Goal: Information Seeking & Learning: Learn about a topic

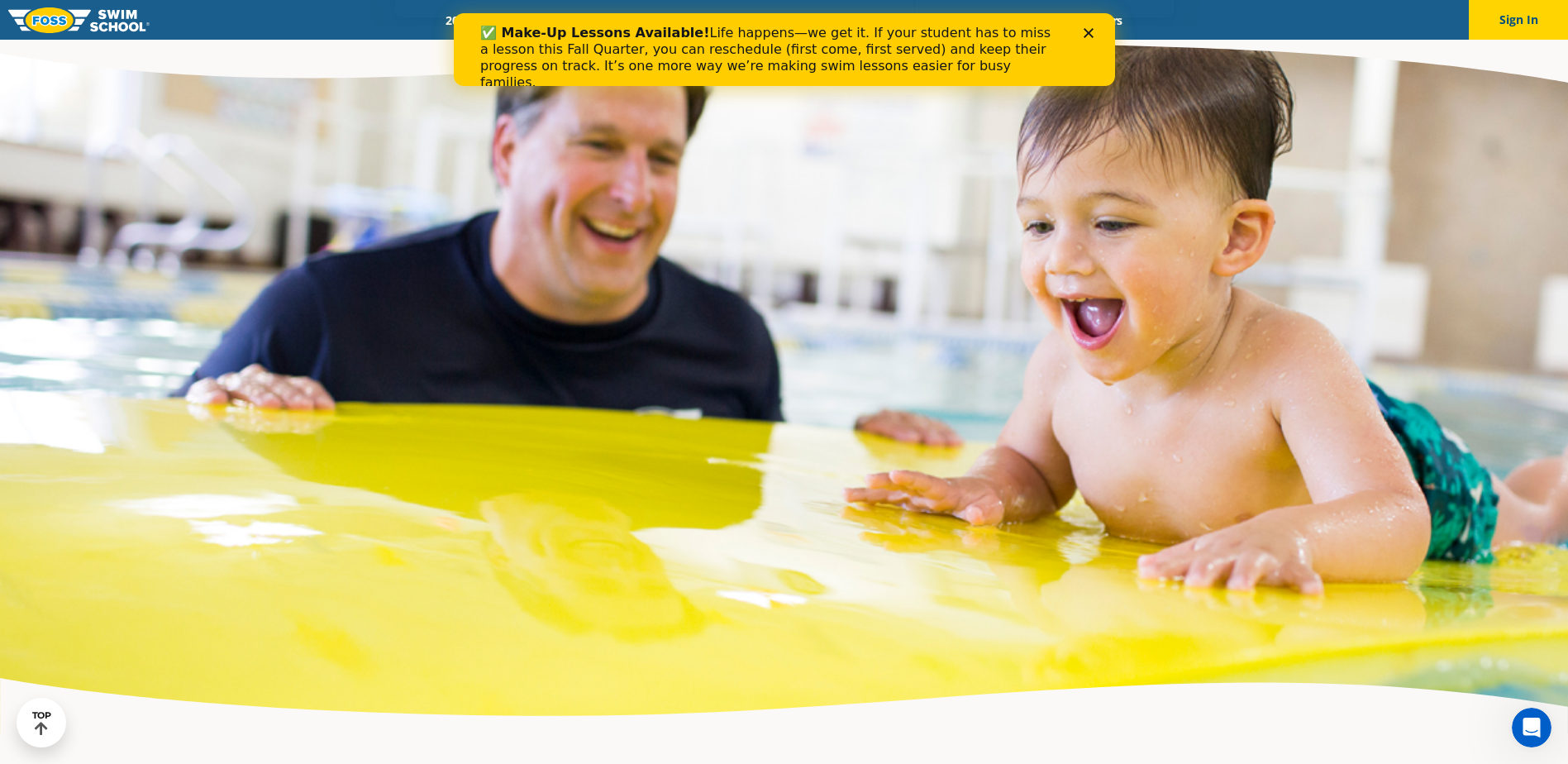
click at [1086, 31] on polygon "Close" at bounding box center [1087, 33] width 9 height 10
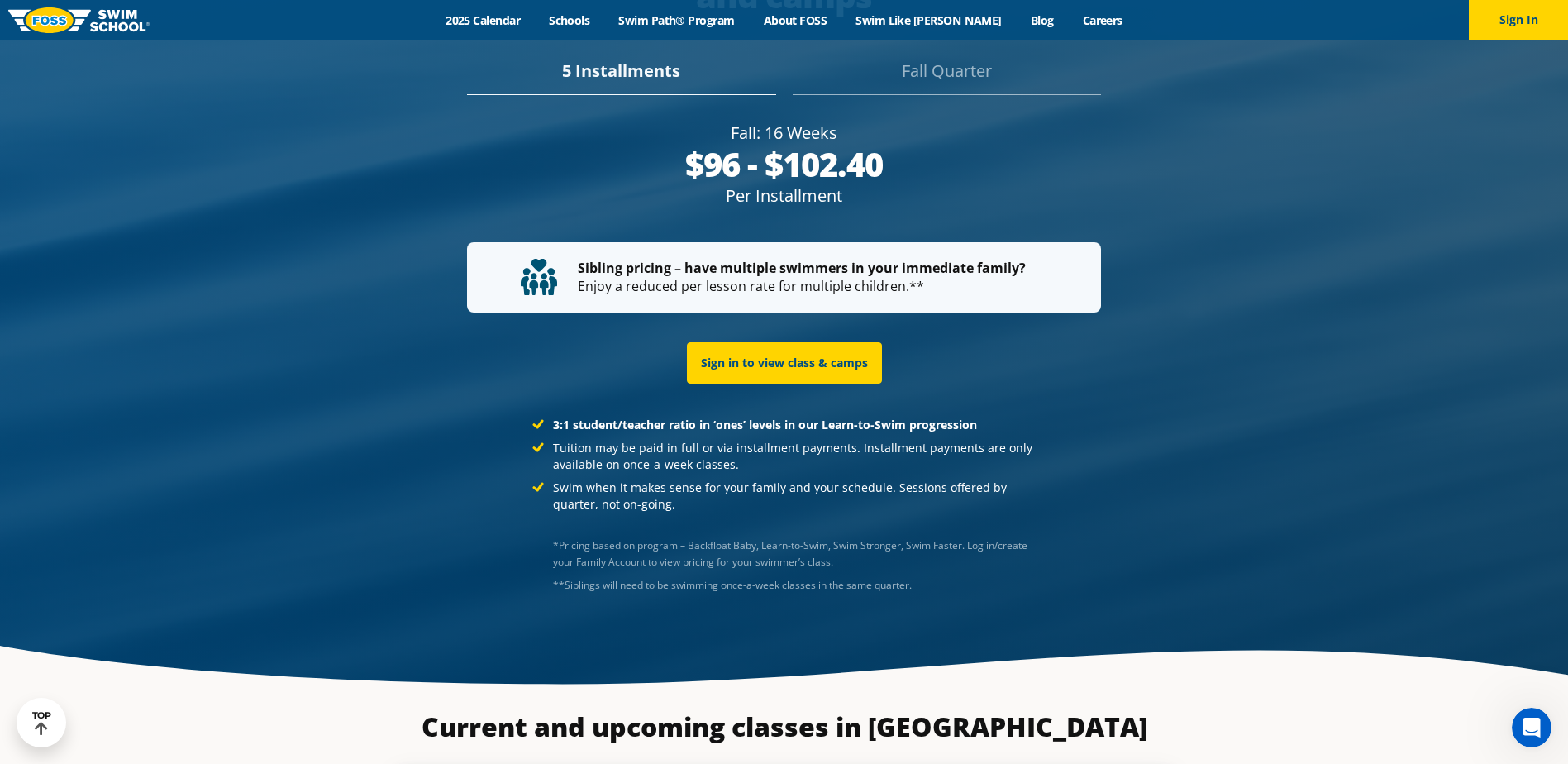
scroll to position [3507, 0]
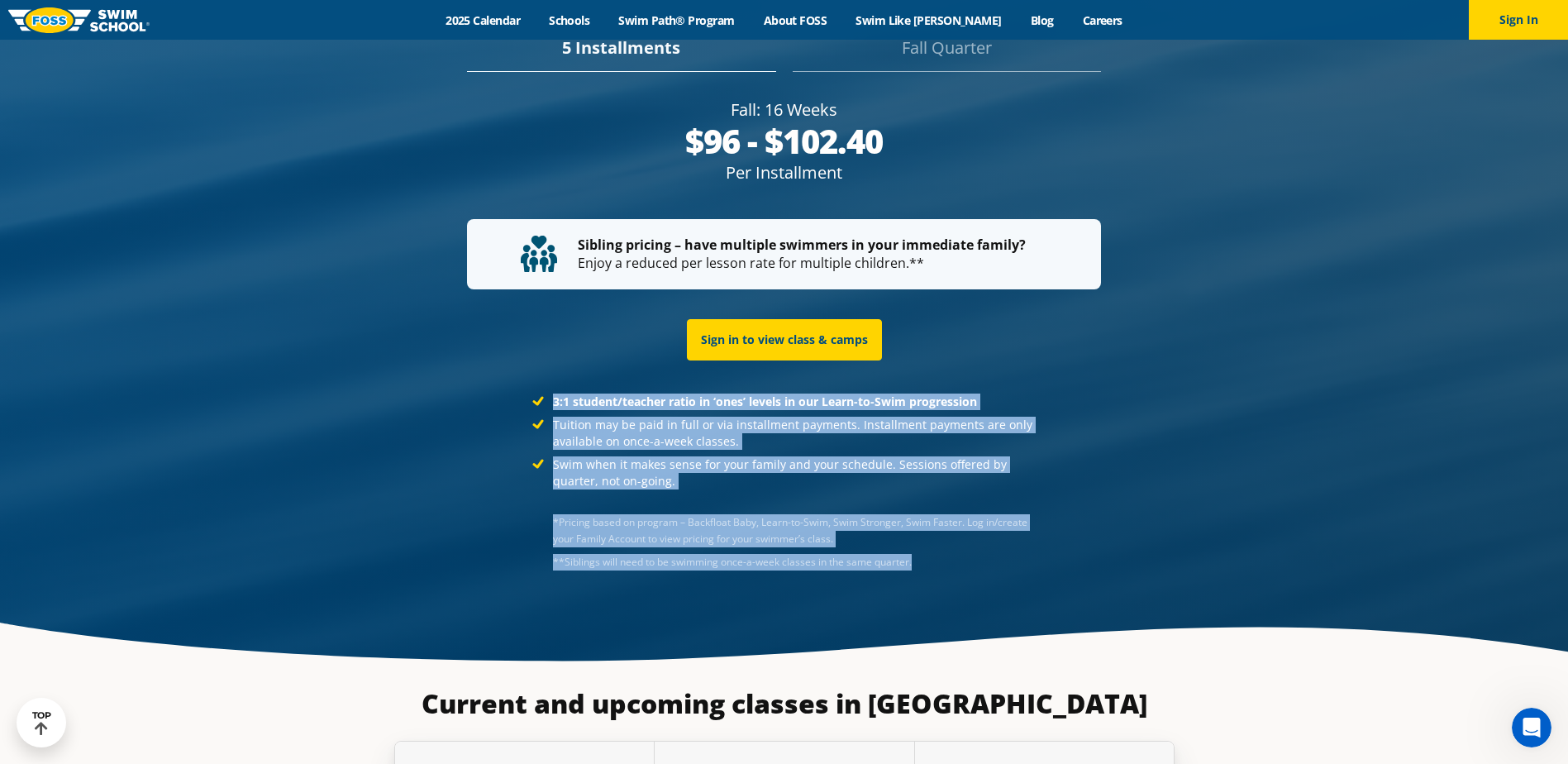
drag, startPoint x: 1006, startPoint y: 578, endPoint x: 449, endPoint y: 329, distance: 610.1
click at [449, 329] on div "Tuition for once a week group classes and camps 5 Installments [GEOGRAPHIC_DATA…" at bounding box center [784, 245] width 797 height 755
drag, startPoint x: 449, startPoint y: 329, endPoint x: 386, endPoint y: 382, distance: 82.3
click at [386, 382] on div "Tuition for once a week group classes and camps 5 Installments [GEOGRAPHIC_DATA…" at bounding box center [784, 245] width 797 height 680
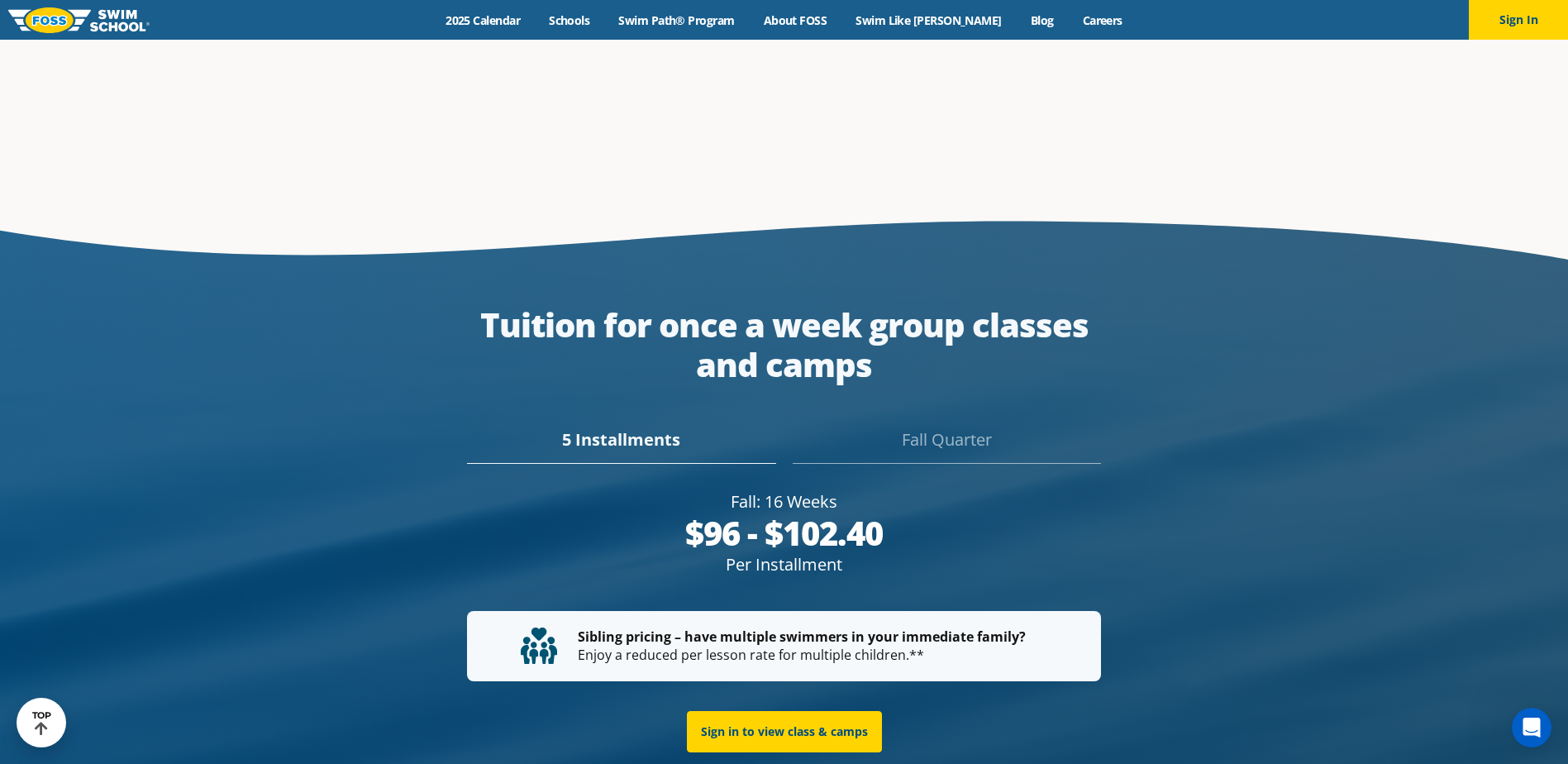
scroll to position [3117, 0]
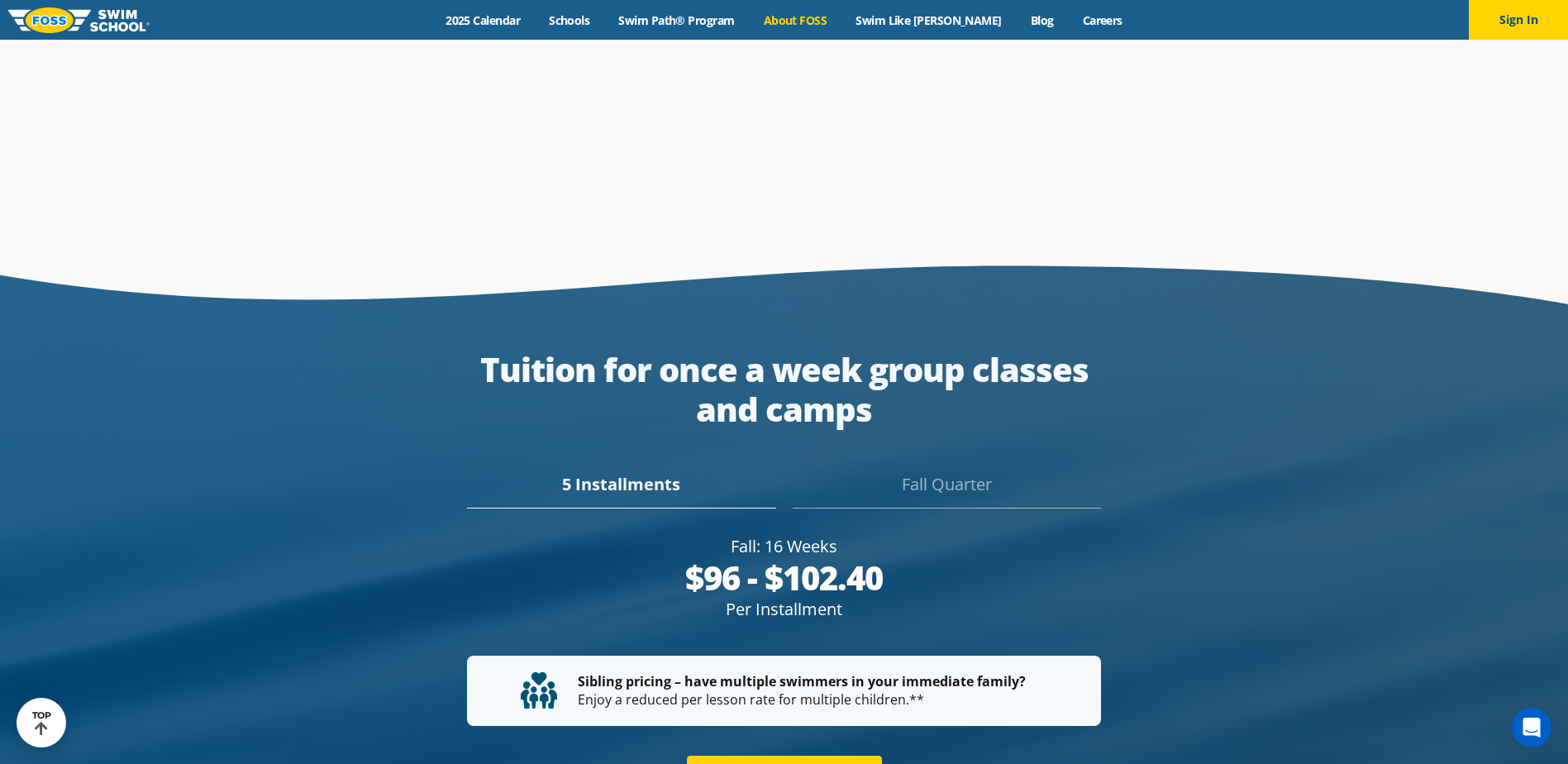
click at [818, 18] on link "About FOSS" at bounding box center [794, 20] width 92 height 16
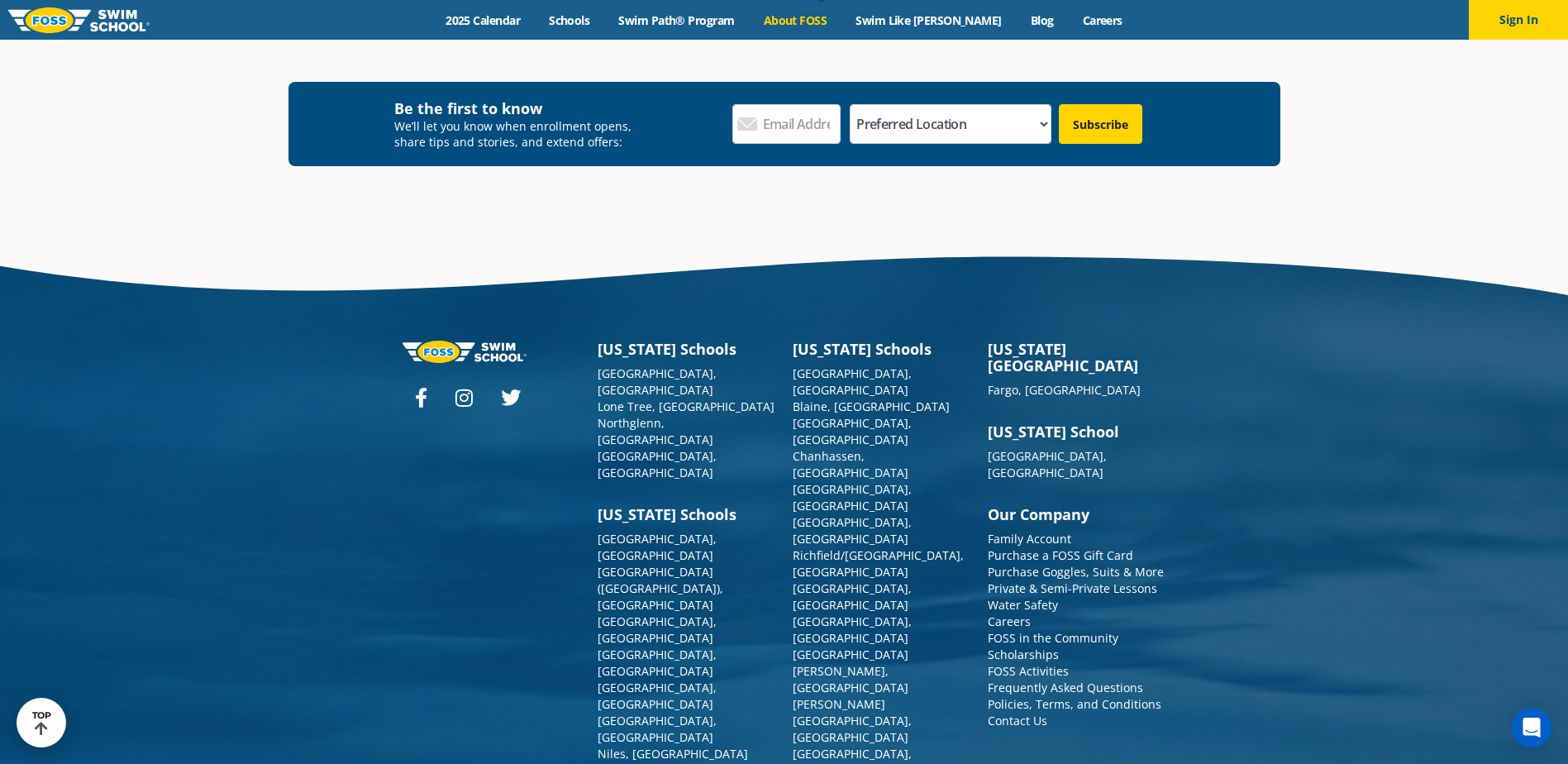
scroll to position [4412, 0]
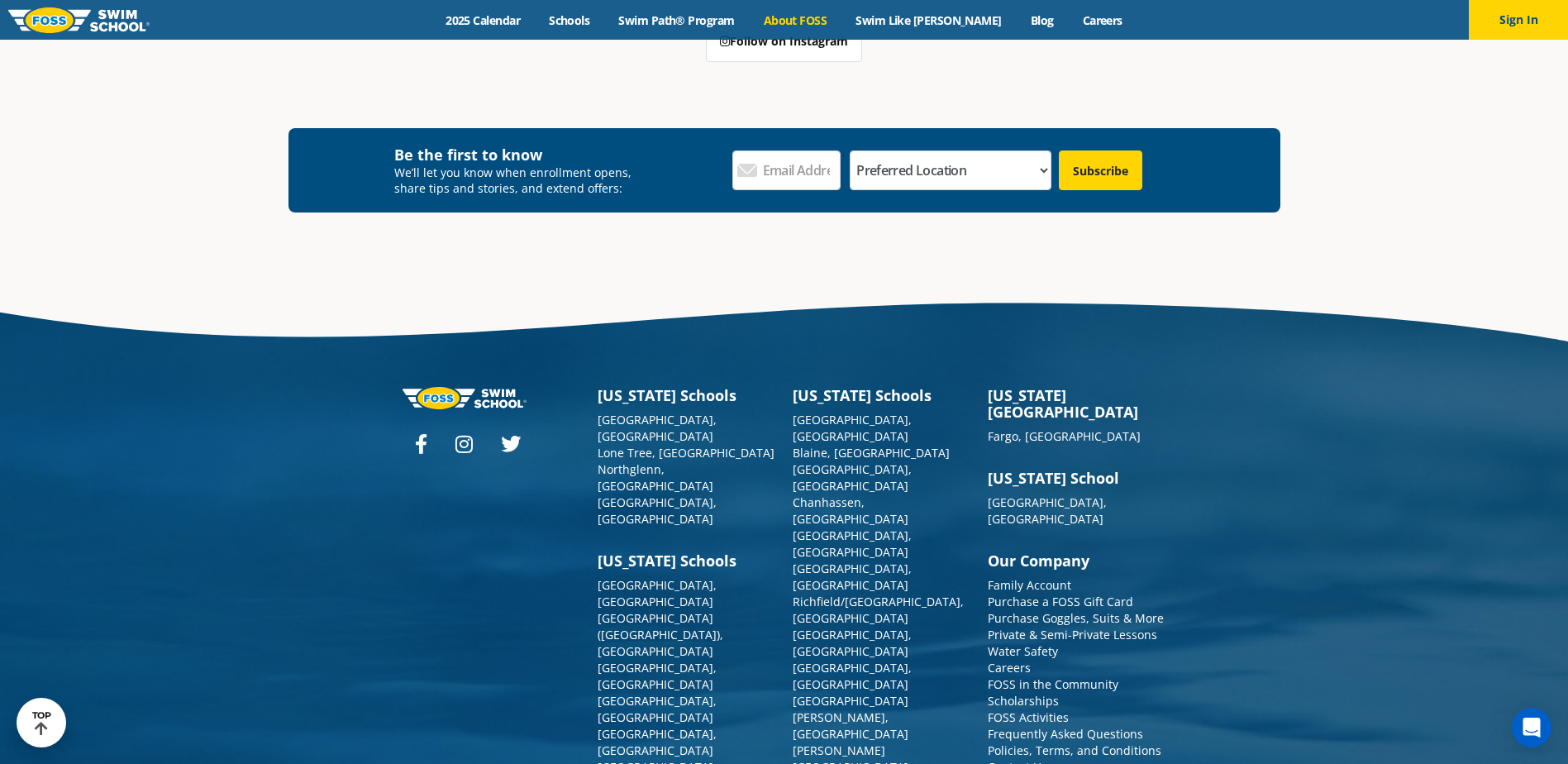
click at [1413, 482] on div "Colorado Schools Castle Rock, CO Lone Tree, CO Northglenn, CO Westminster, CO I…" at bounding box center [784, 678] width 1568 height 788
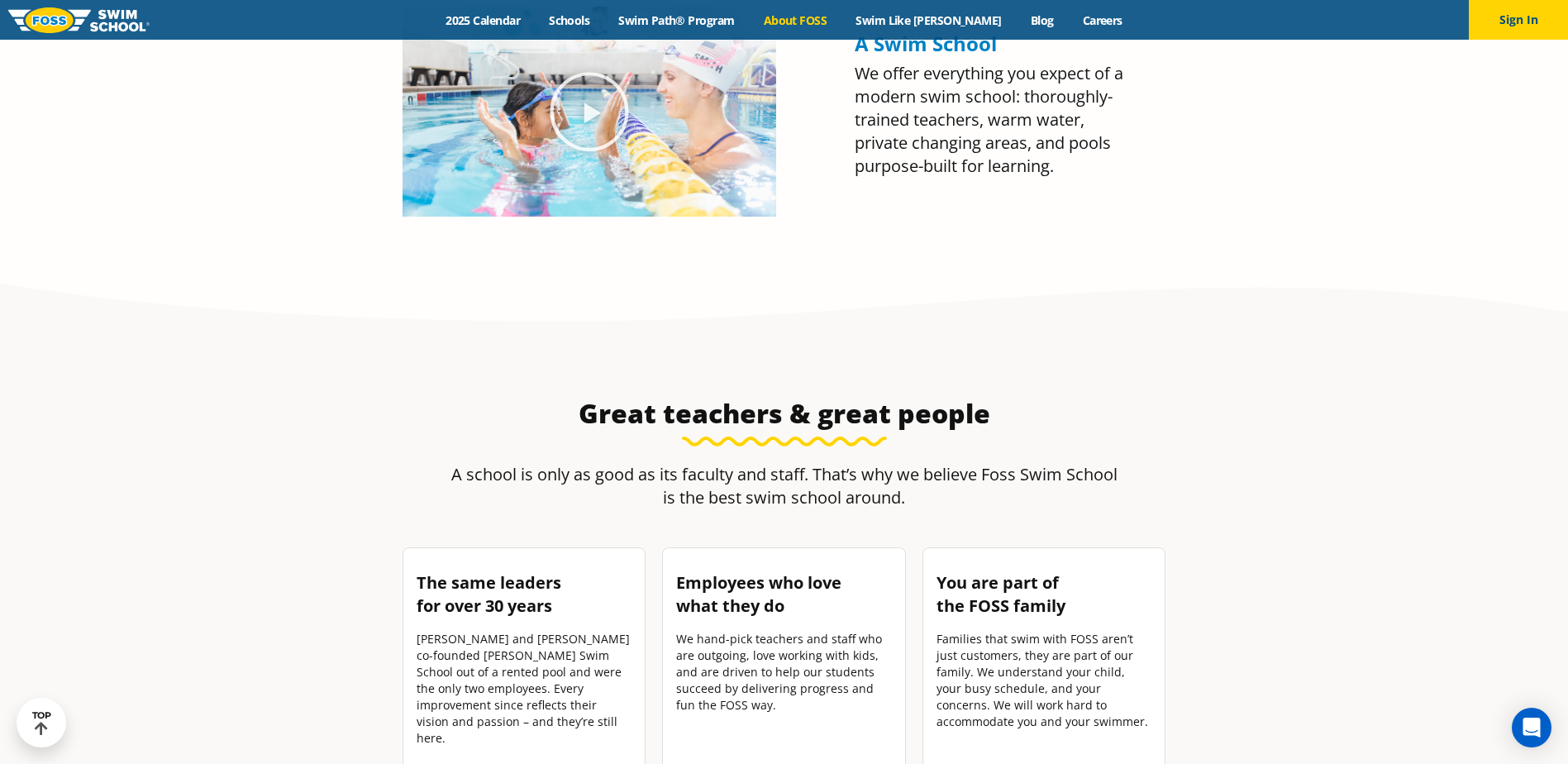
scroll to position [0, 0]
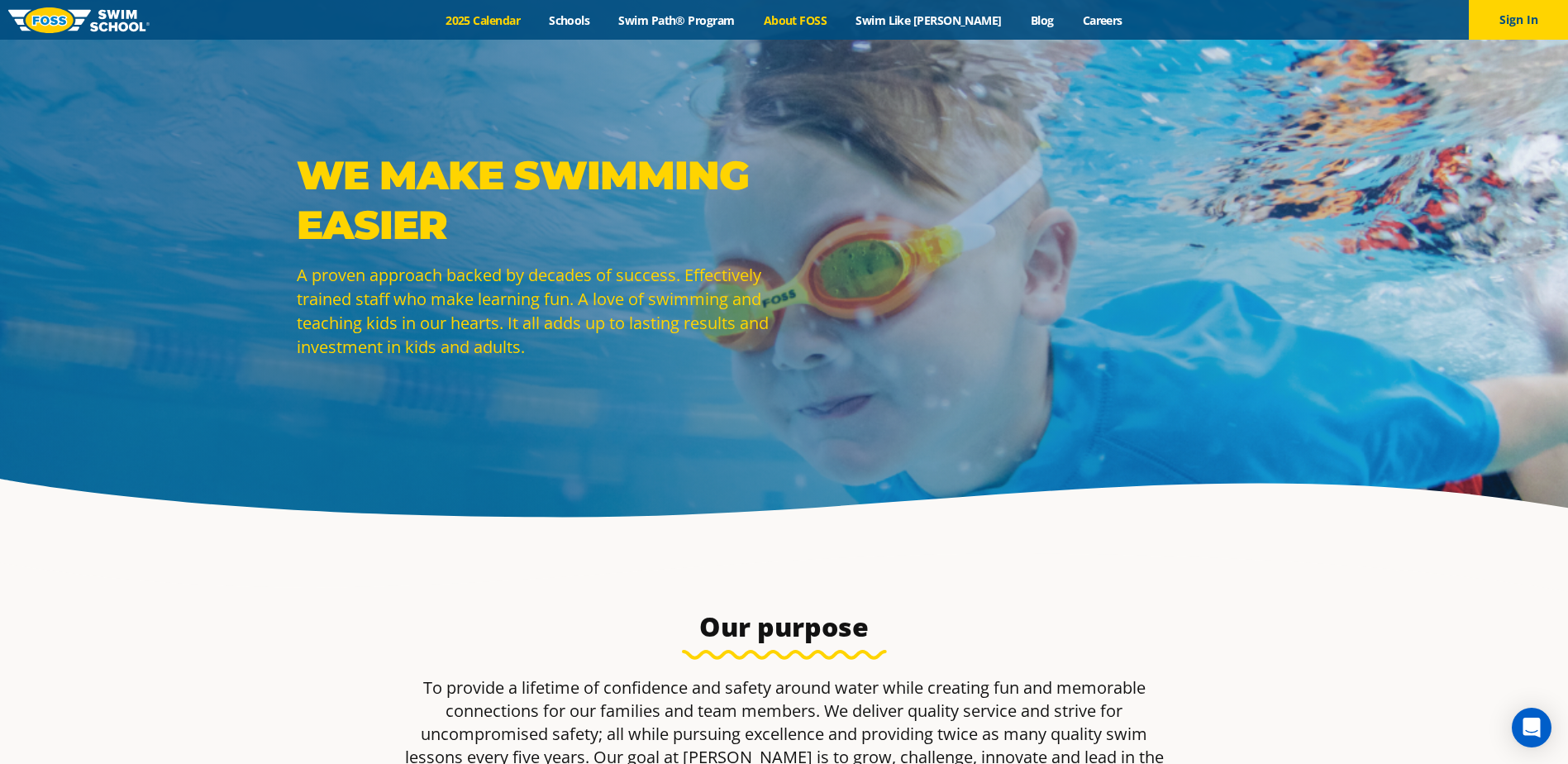
click at [535, 24] on link "2025 Calendar" at bounding box center [482, 20] width 104 height 16
